Goal: Task Accomplishment & Management: Manage account settings

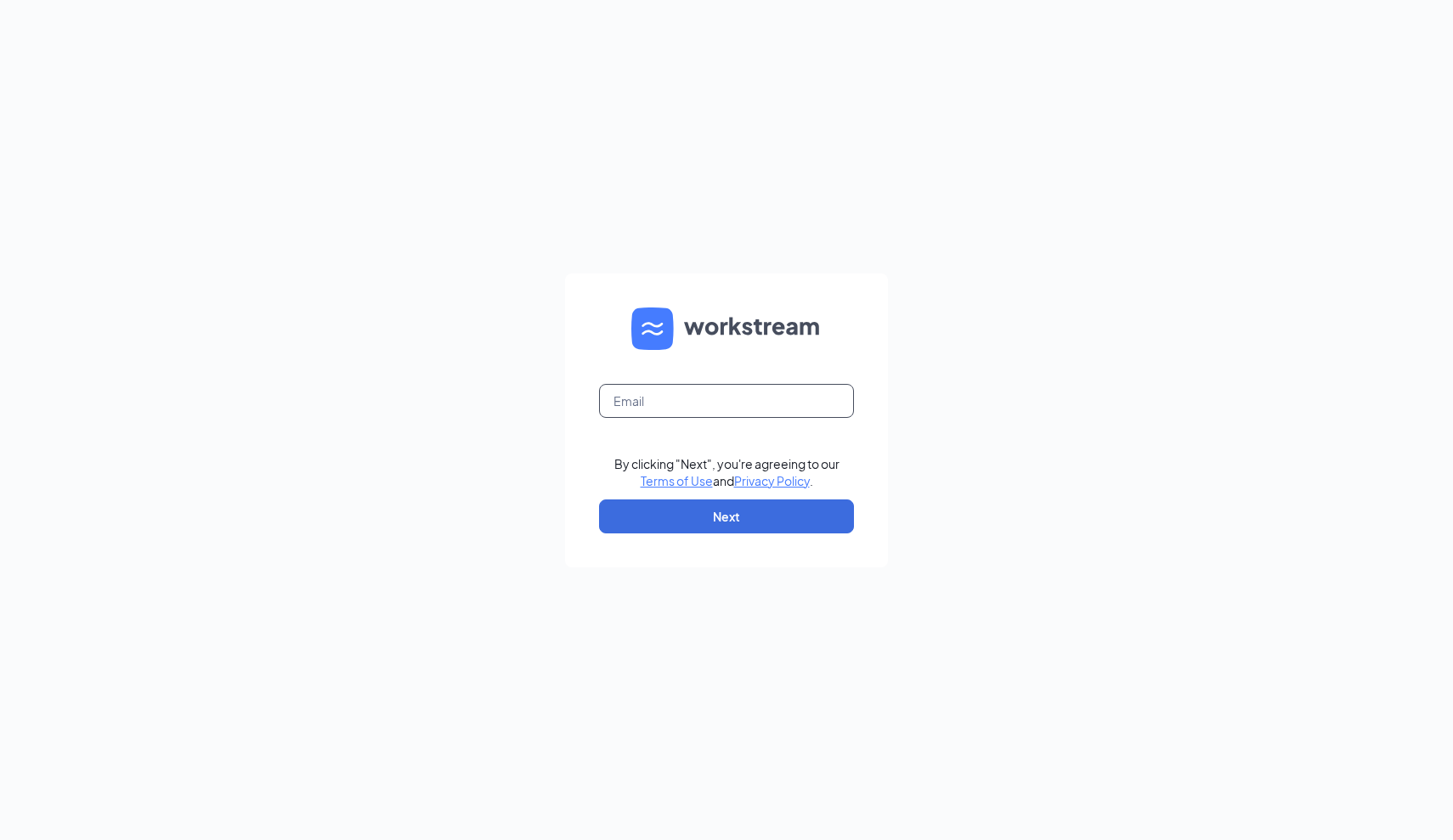
click at [695, 405] on input "text" at bounding box center [726, 401] width 255 height 34
type input "[PERSON_NAME][EMAIL_ADDRESS][PERSON_NAME][DOMAIN_NAME]"
click at [702, 516] on button "Next" at bounding box center [726, 516] width 255 height 34
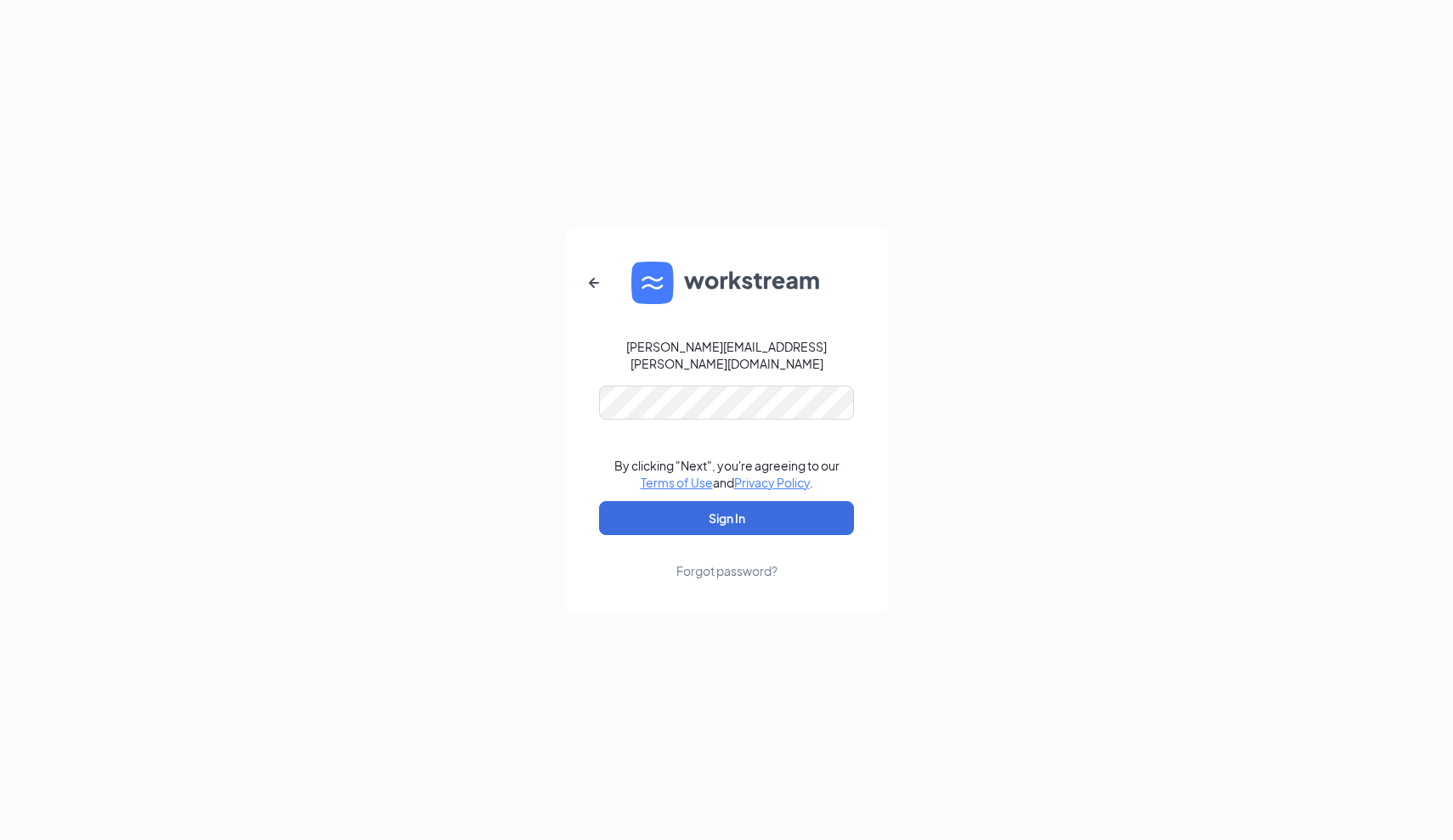
click at [727, 509] on button "Sign In" at bounding box center [726, 518] width 255 height 34
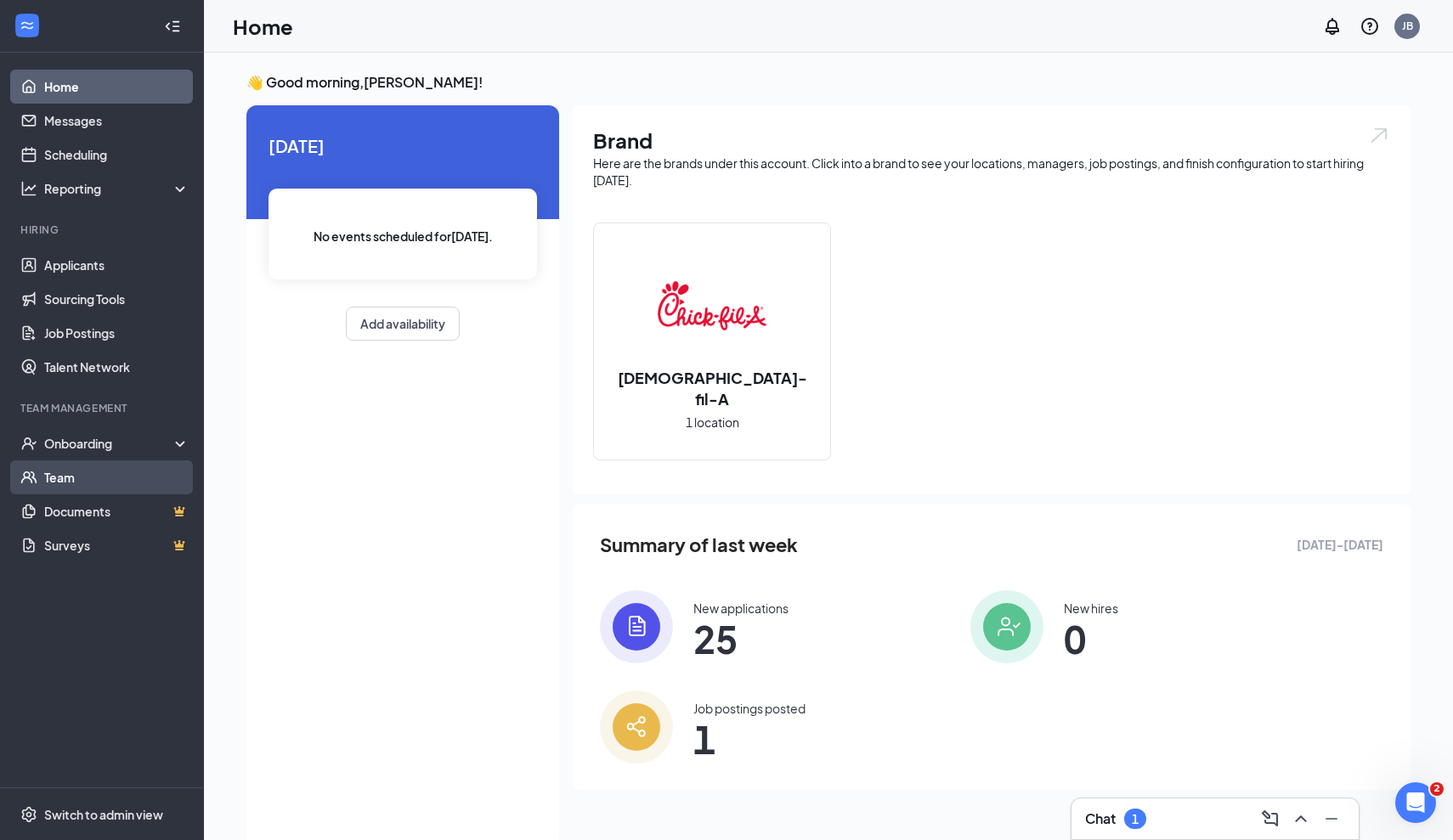
click at [64, 473] on link "Team" at bounding box center [117, 477] width 145 height 34
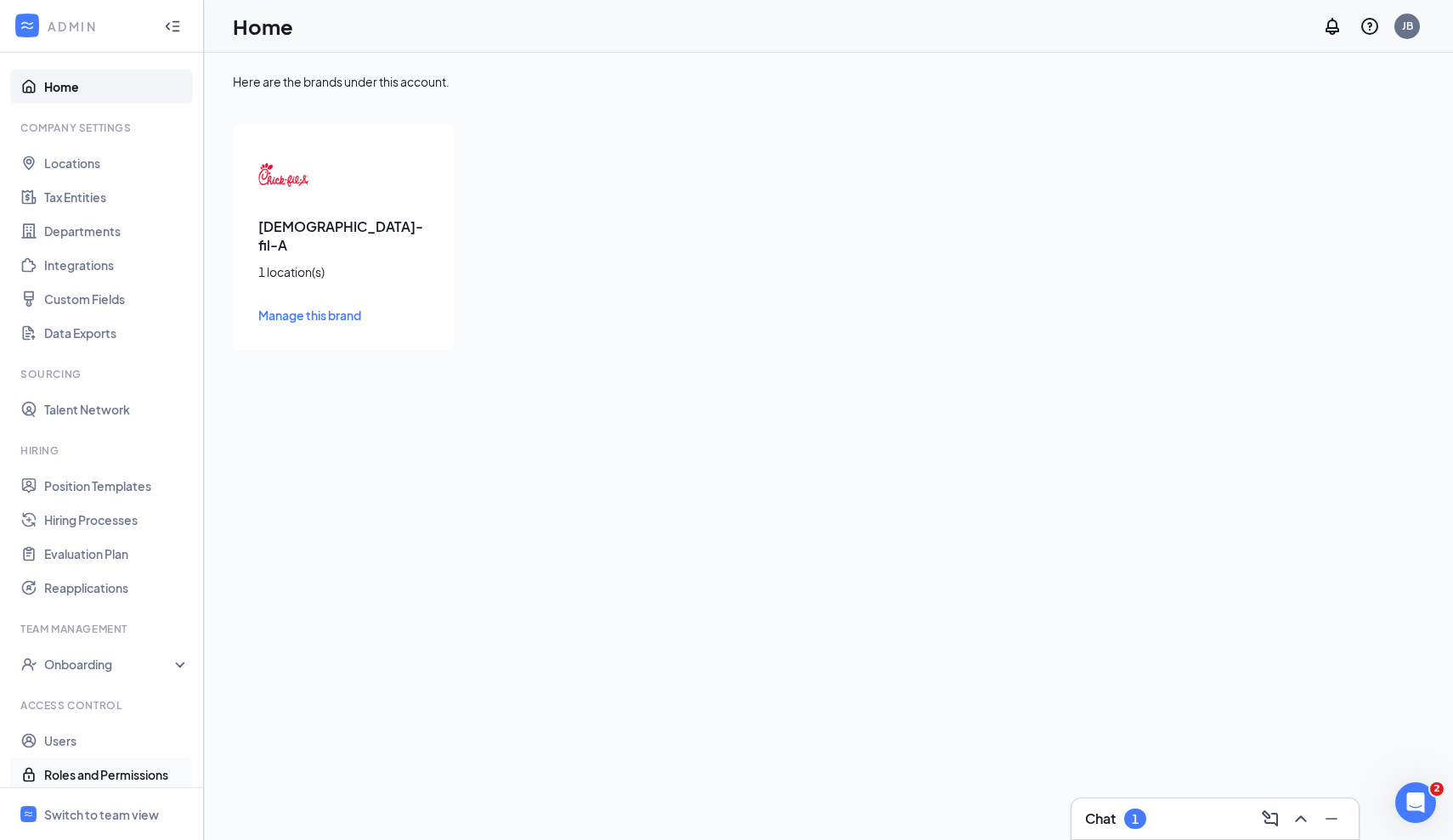
click at [80, 772] on link "Roles and Permissions" at bounding box center [117, 775] width 145 height 34
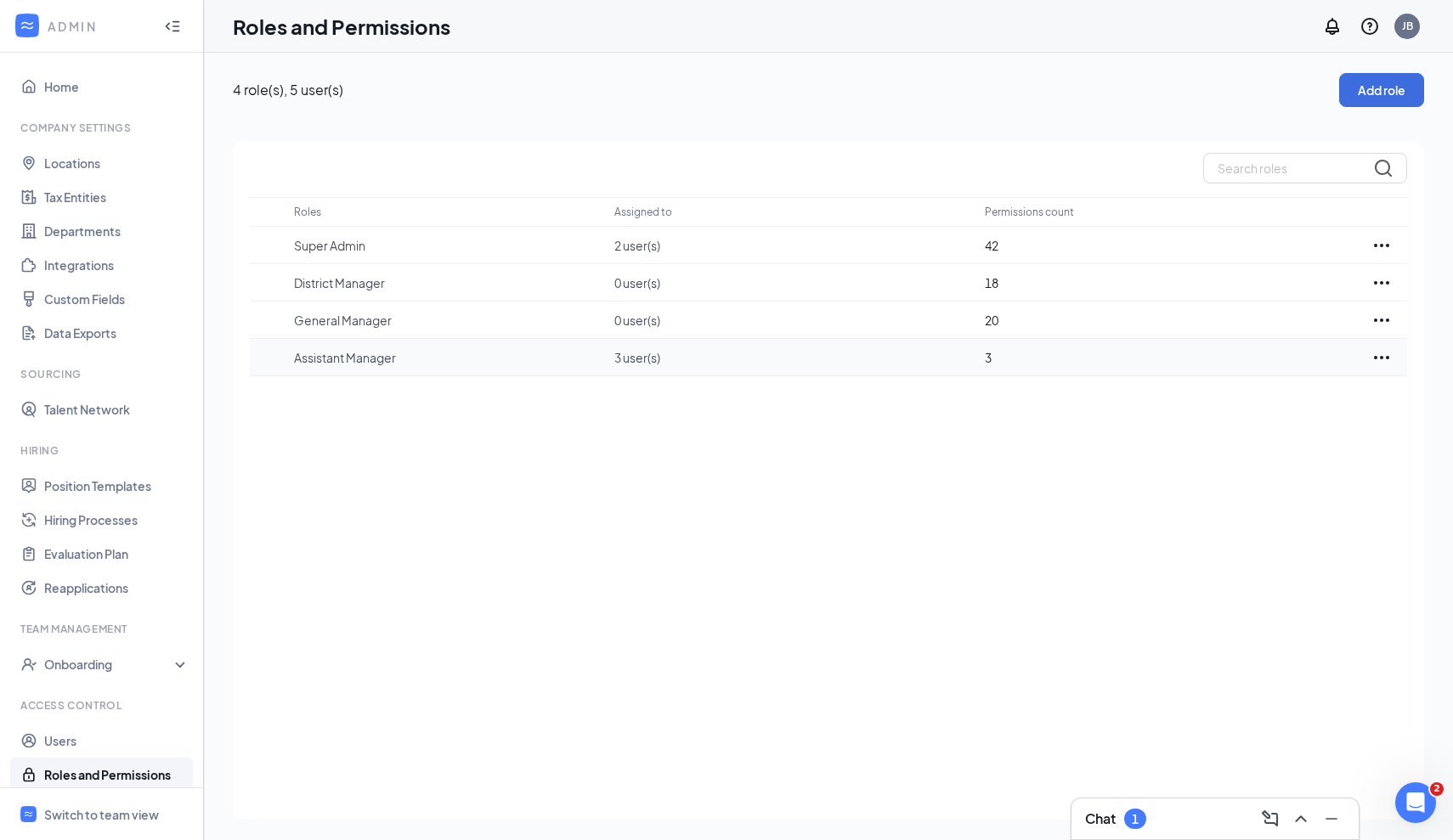
click at [795, 358] on p "3 user(s)" at bounding box center [791, 358] width 354 height 17
click at [1387, 357] on icon "Ellipses" at bounding box center [1381, 358] width 16 height 4
click at [1250, 403] on p "Edit" at bounding box center [1306, 409] width 142 height 17
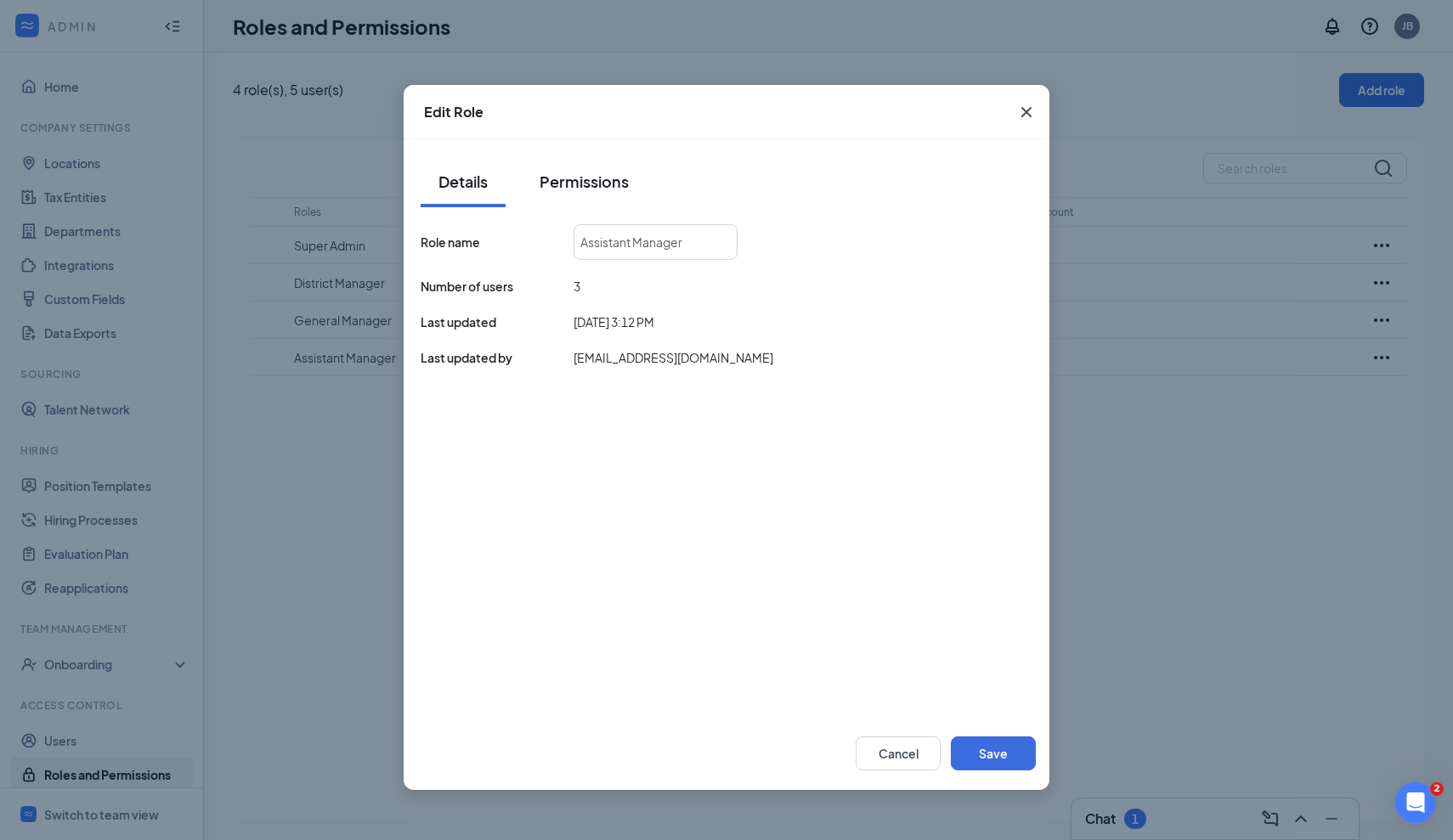
click at [586, 188] on div "Permissions" at bounding box center [584, 181] width 89 height 21
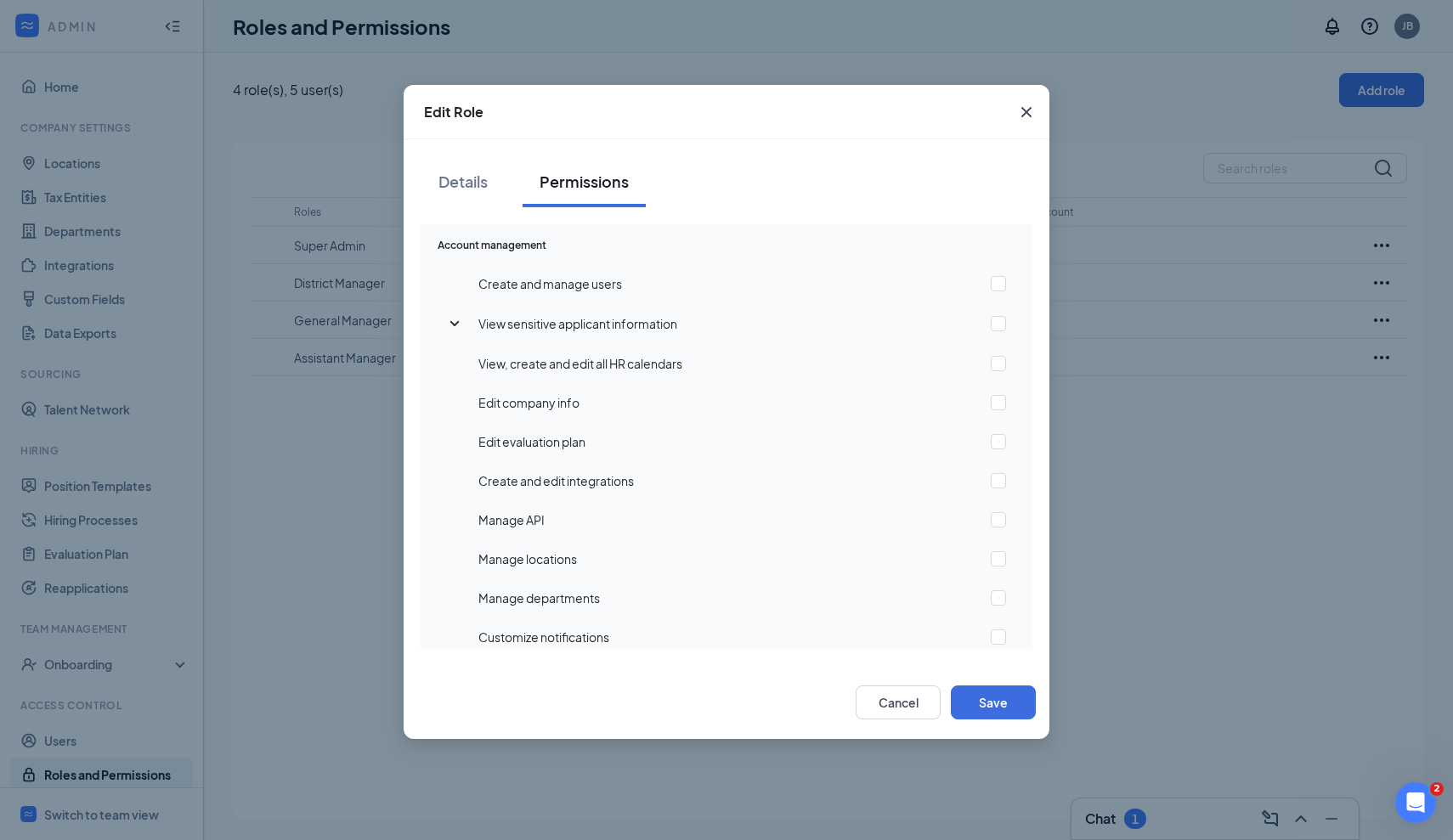
click at [1028, 111] on icon "Cross" at bounding box center [1026, 112] width 10 height 10
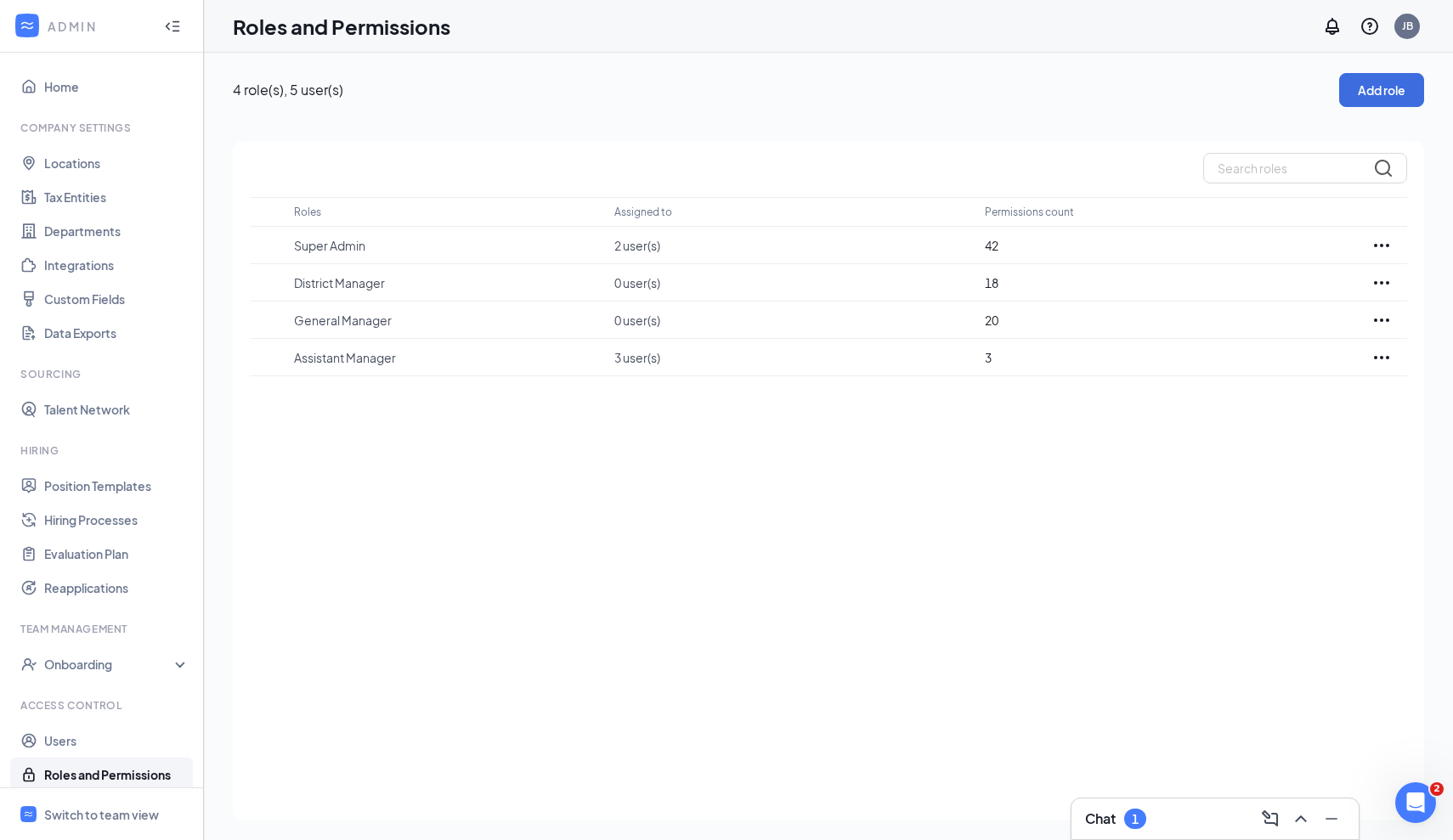
click at [716, 546] on div "Roles Assigned to Permissions count Super Admin 2 user(s) 42 District Manager 0…" at bounding box center [828, 480] width 1191 height 679
click at [66, 736] on link "Users" at bounding box center [117, 741] width 145 height 34
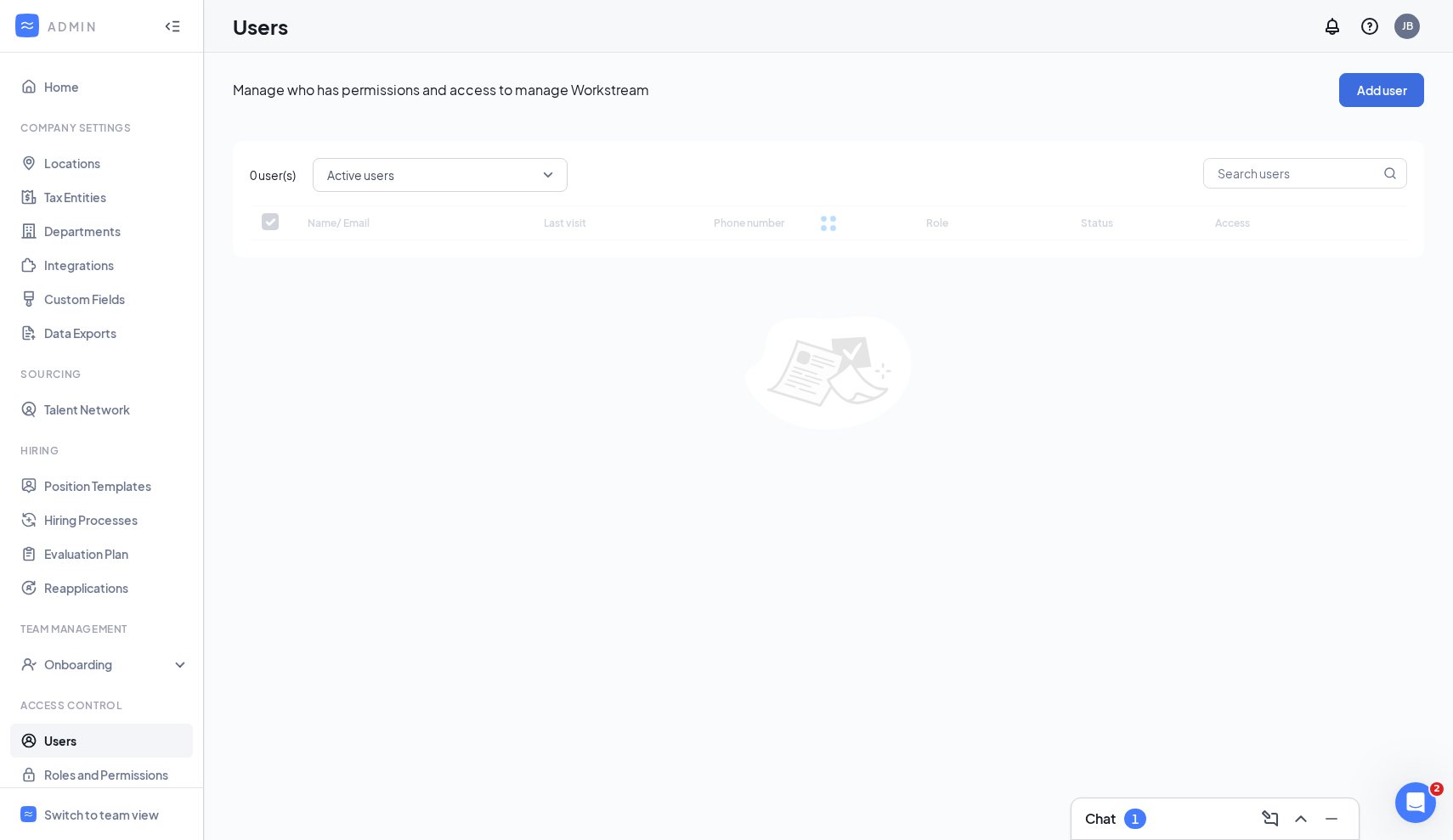
checkbox input "false"
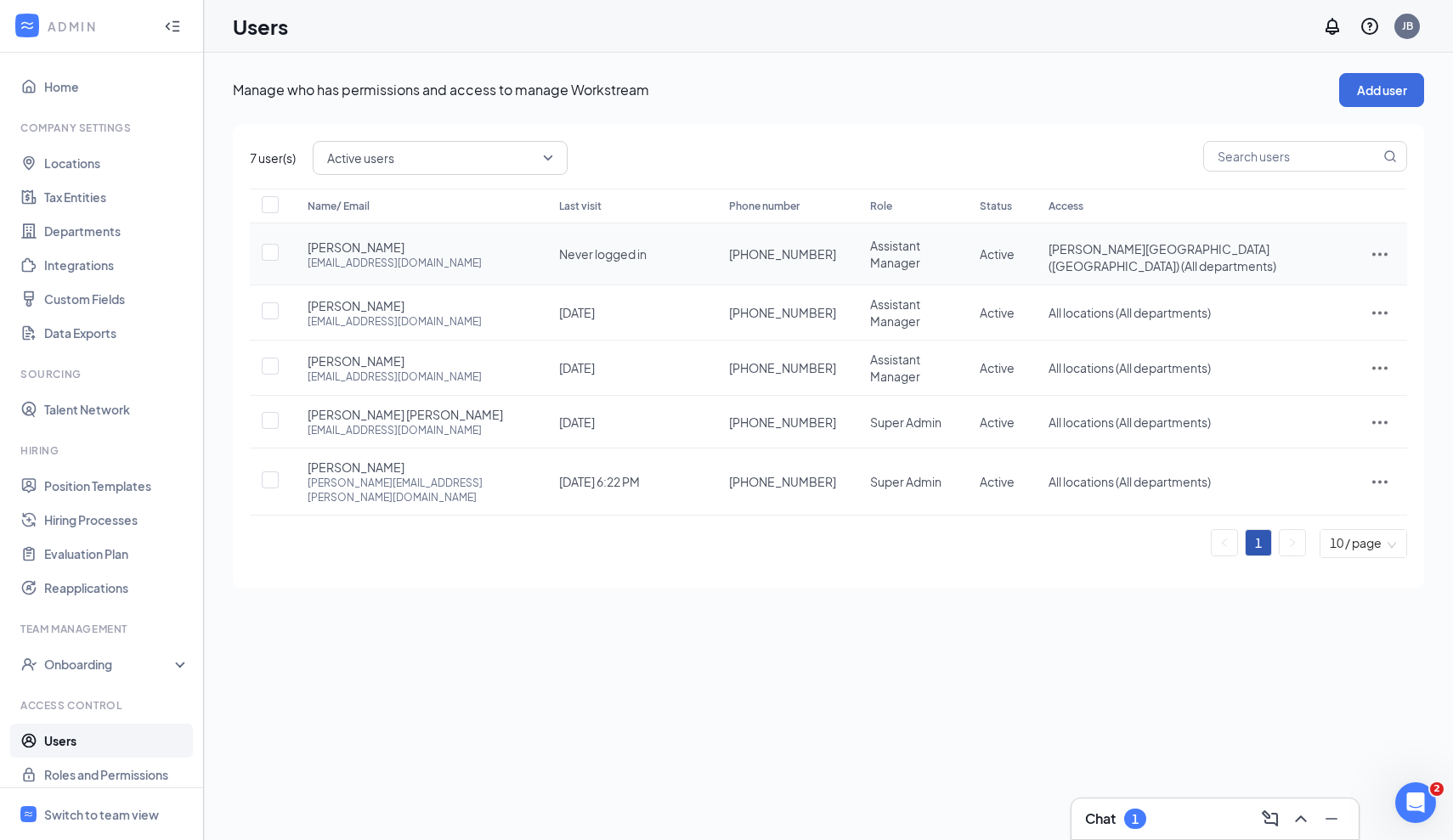
click at [1376, 247] on icon "ActionsIcon" at bounding box center [1380, 254] width 20 height 20
click at [1291, 321] on span "Reset password" at bounding box center [1315, 324] width 90 height 16
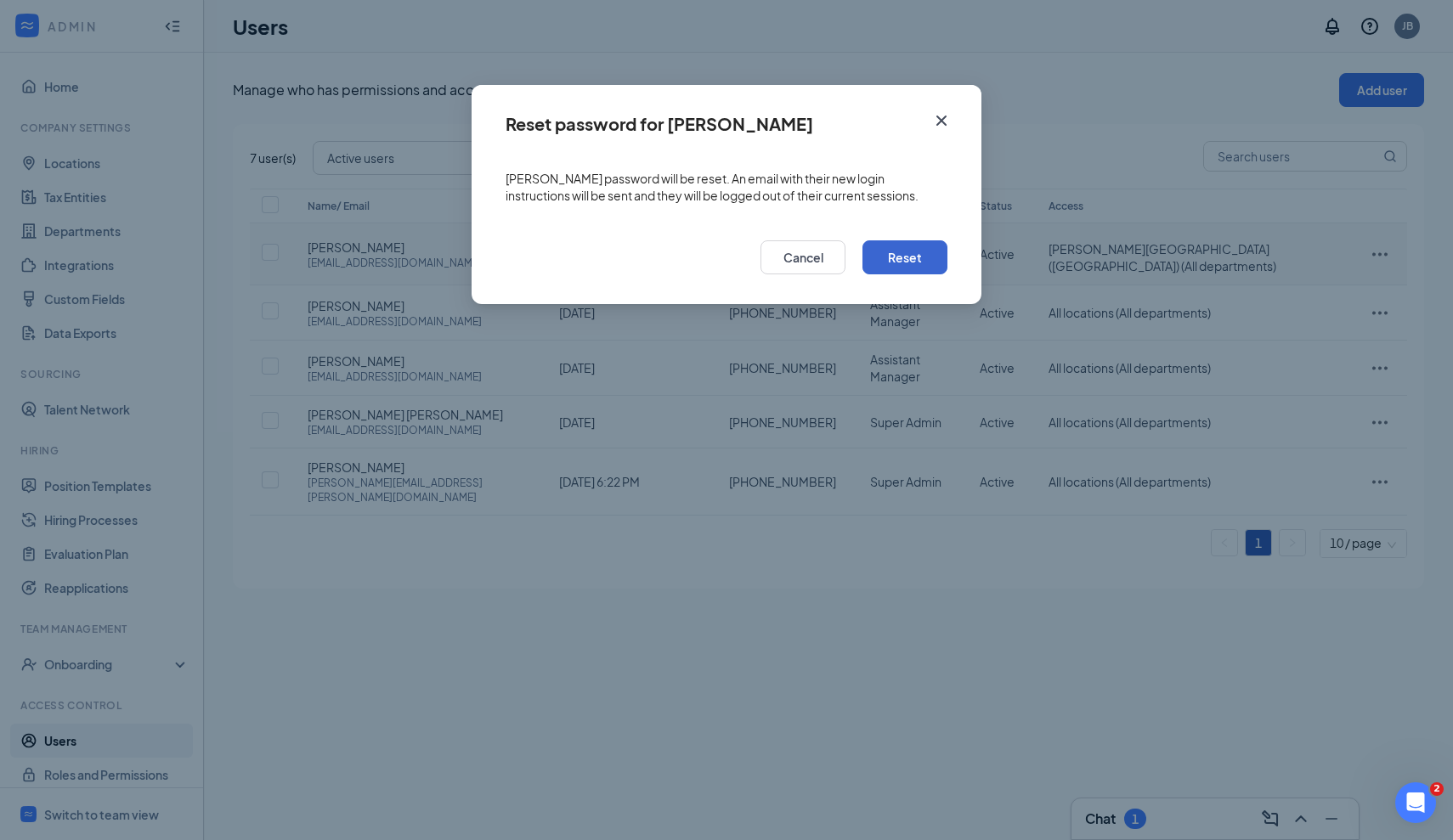
click at [913, 261] on button "Reset" at bounding box center [905, 257] width 85 height 34
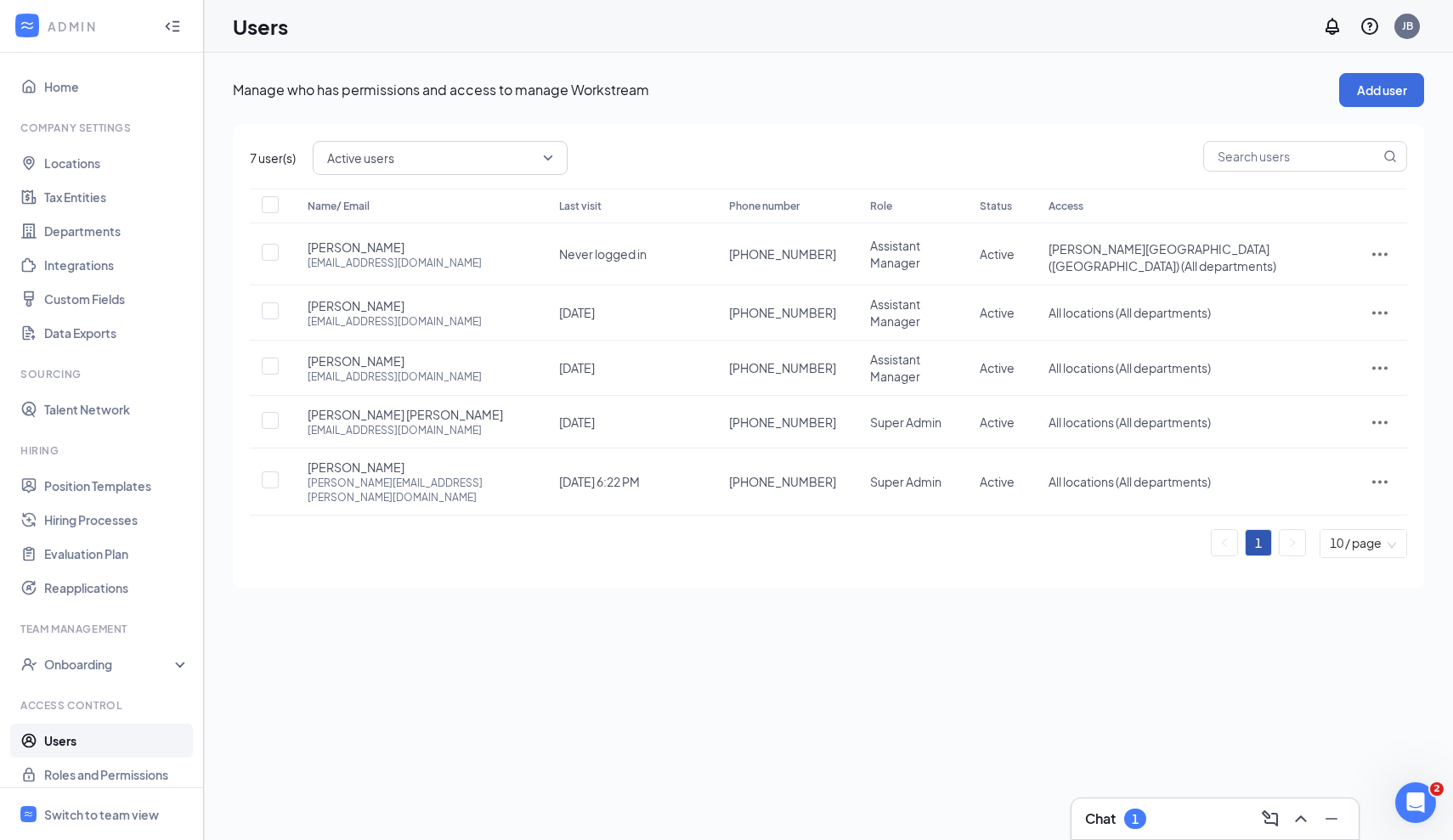
click at [749, 659] on div "Manage who has permissions and access to manage Workstream Add user 7 user(s) A…" at bounding box center [828, 446] width 1249 height 788
click at [1384, 246] on icon "ActionsIcon" at bounding box center [1380, 254] width 20 height 20
click at [1304, 288] on span "Edit user" at bounding box center [1294, 285] width 49 height 16
type input "[PHONE_NUMBER]"
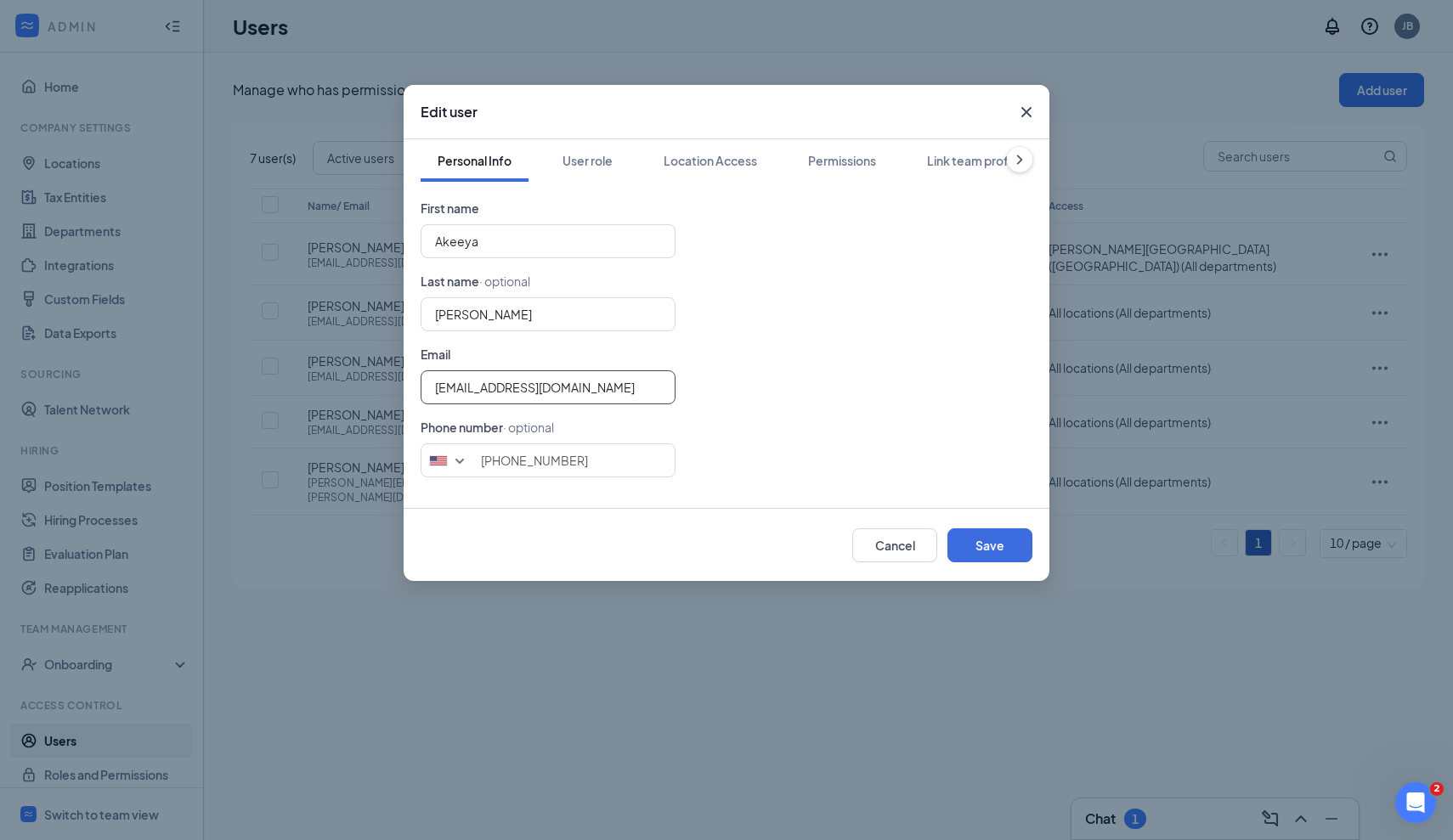
drag, startPoint x: 635, startPoint y: 393, endPoint x: 433, endPoint y: 394, distance: 202.0
type input "[EMAIL_ADDRESS][DOMAIN_NAME]"
click at [983, 543] on button "Save" at bounding box center [990, 545] width 85 height 34
type input "2693360512"
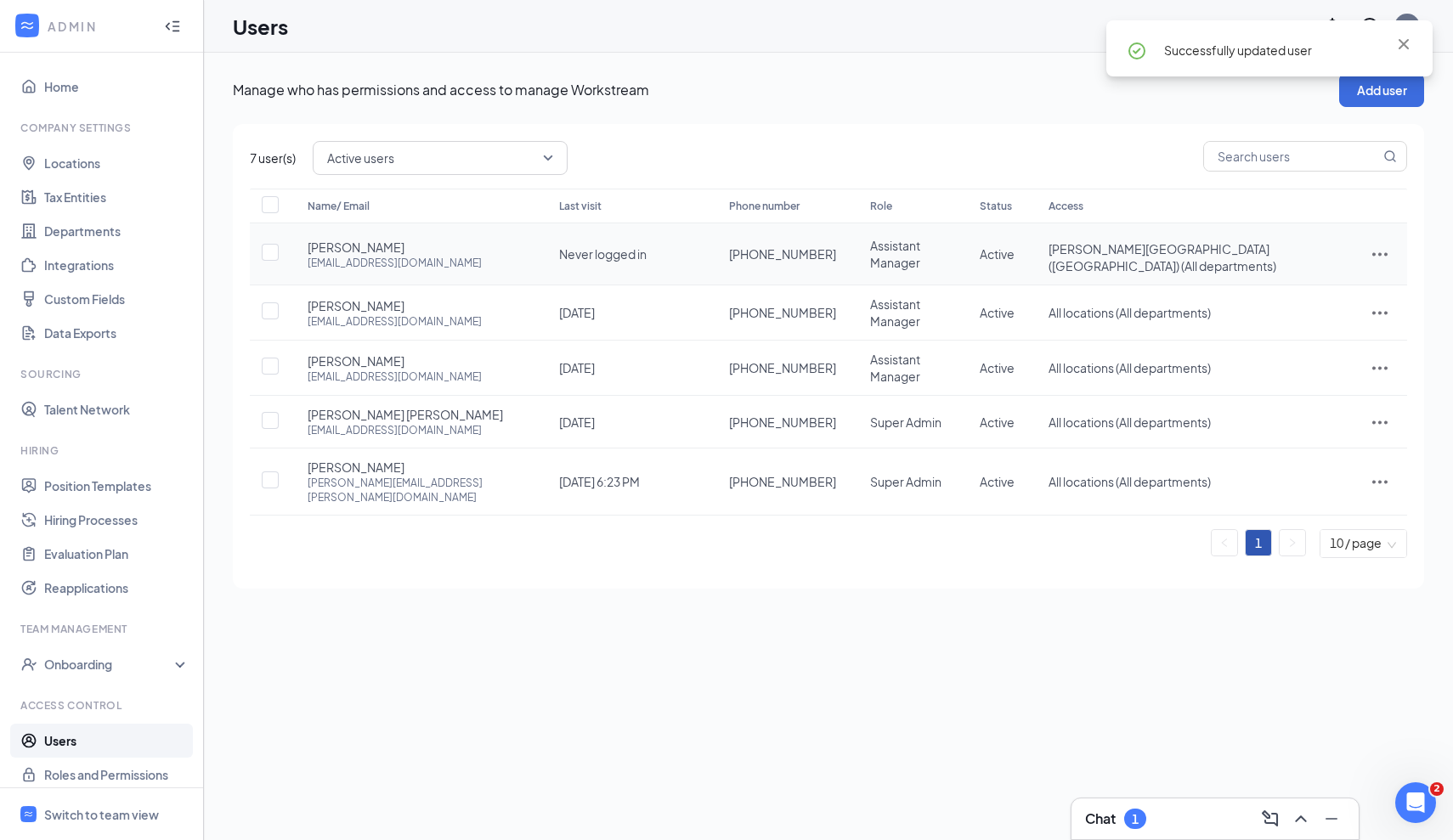
click at [1379, 246] on icon "ActionsIcon" at bounding box center [1380, 254] width 20 height 20
click at [1294, 320] on span "Reset password" at bounding box center [1315, 324] width 90 height 16
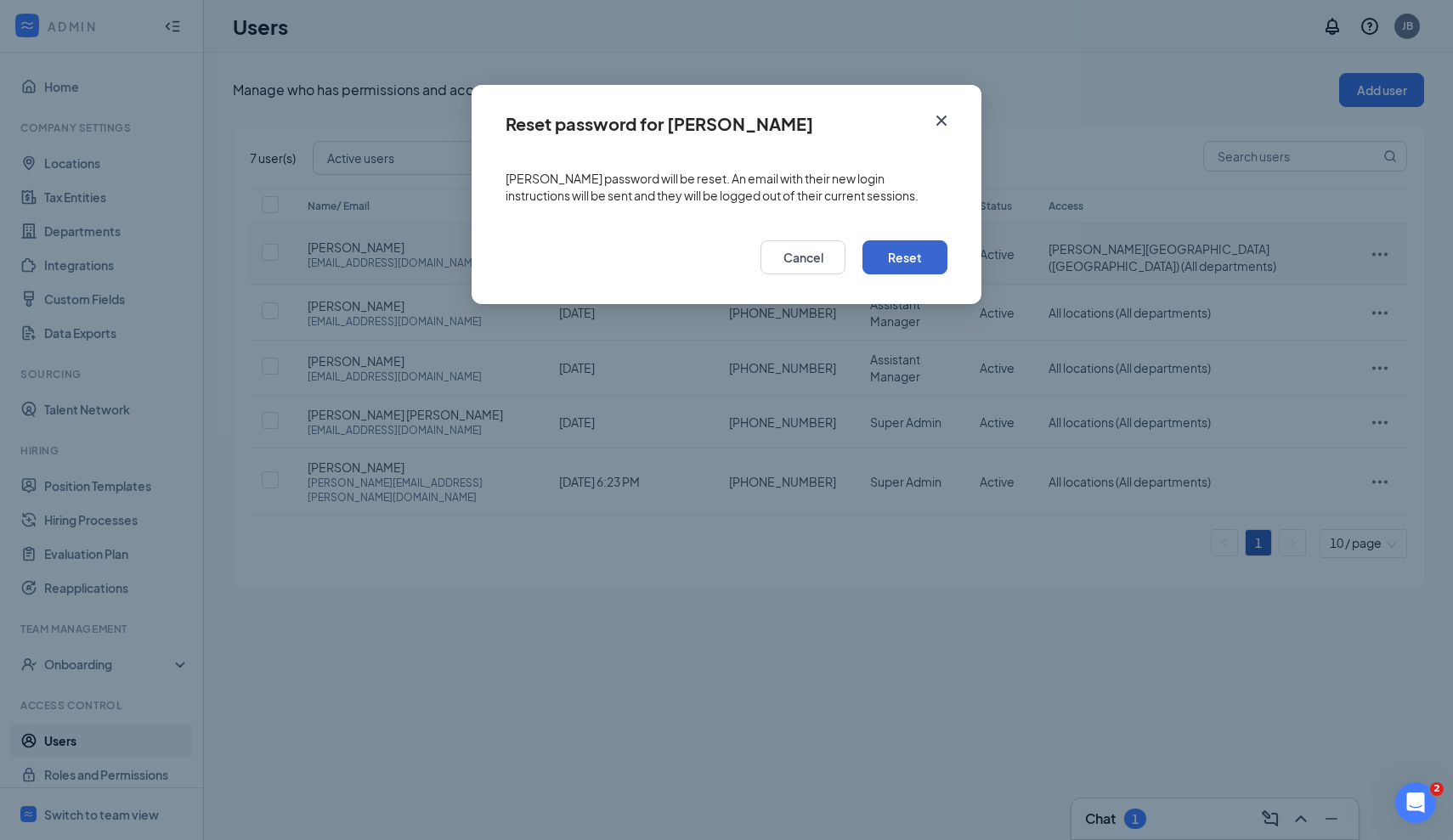
click at [916, 254] on button "Reset" at bounding box center [905, 257] width 85 height 34
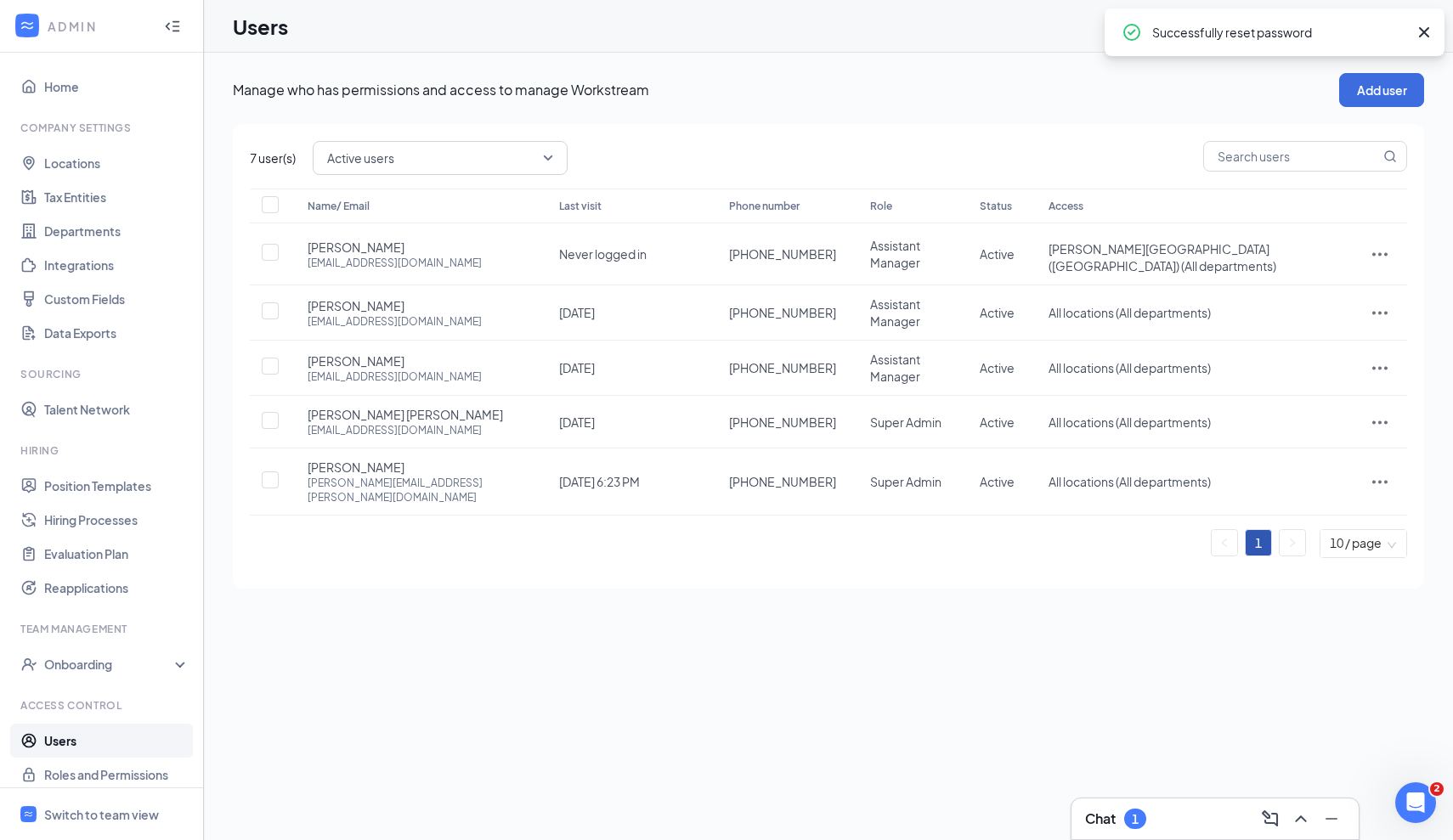
click at [710, 653] on div "Manage who has permissions and access to manage Workstream Add user 7 user(s) A…" at bounding box center [828, 446] width 1249 height 788
click at [572, 677] on div "Manage who has permissions and access to manage Workstream Add user 7 user(s) A…" at bounding box center [828, 446] width 1249 height 788
click at [938, 656] on div "Manage who has permissions and access to manage Workstream Add user 7 user(s) A…" at bounding box center [828, 446] width 1249 height 788
